Goal: Obtain resource: Download file/media

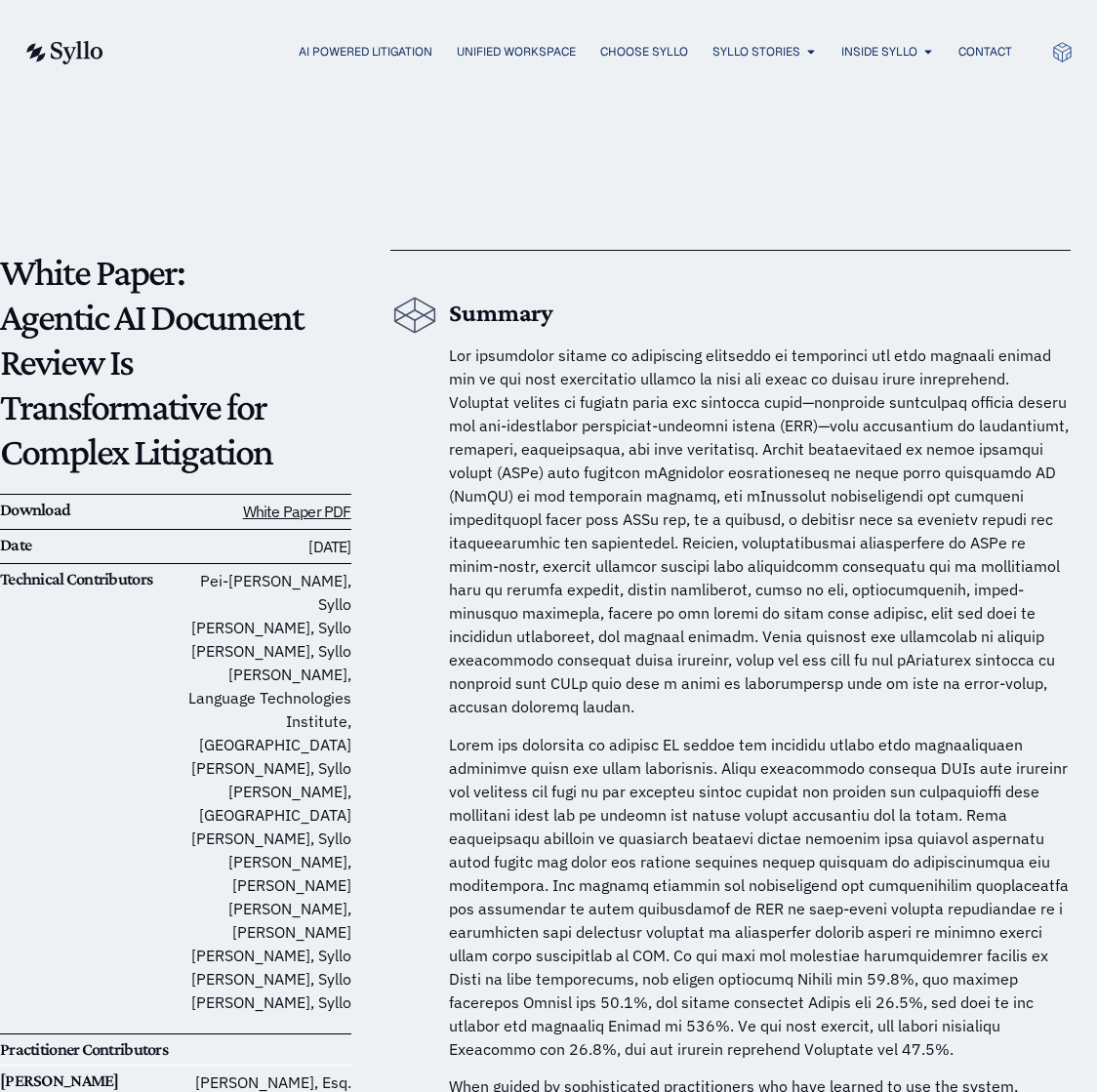
click at [861, 535] on span at bounding box center [759, 530] width 620 height 371
click at [616, 774] on p at bounding box center [760, 897] width 622 height 328
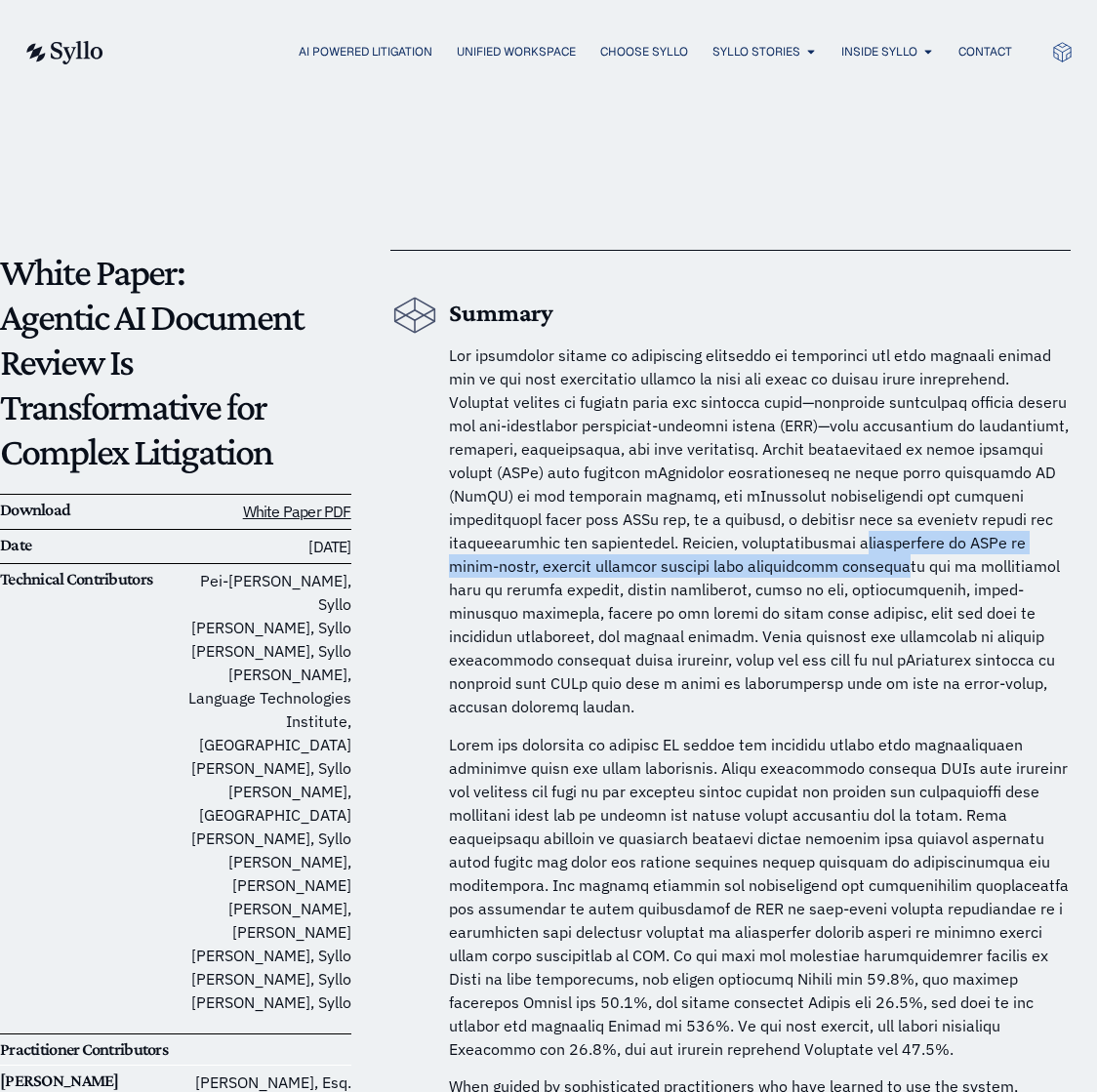
click at [921, 564] on span at bounding box center [759, 530] width 620 height 371
